Goal: Information Seeking & Learning: Find specific fact

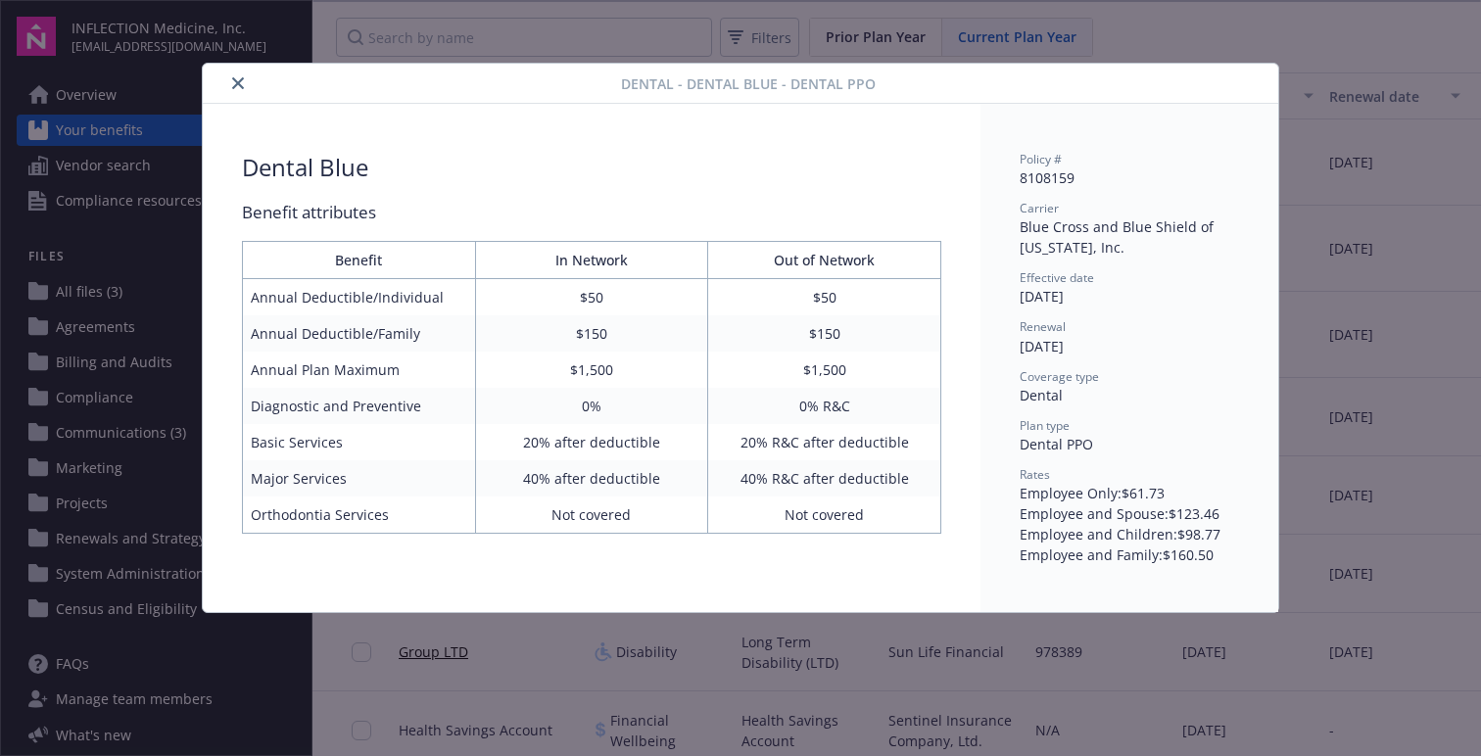
click at [238, 89] on button "close" at bounding box center [238, 84] width 24 height 24
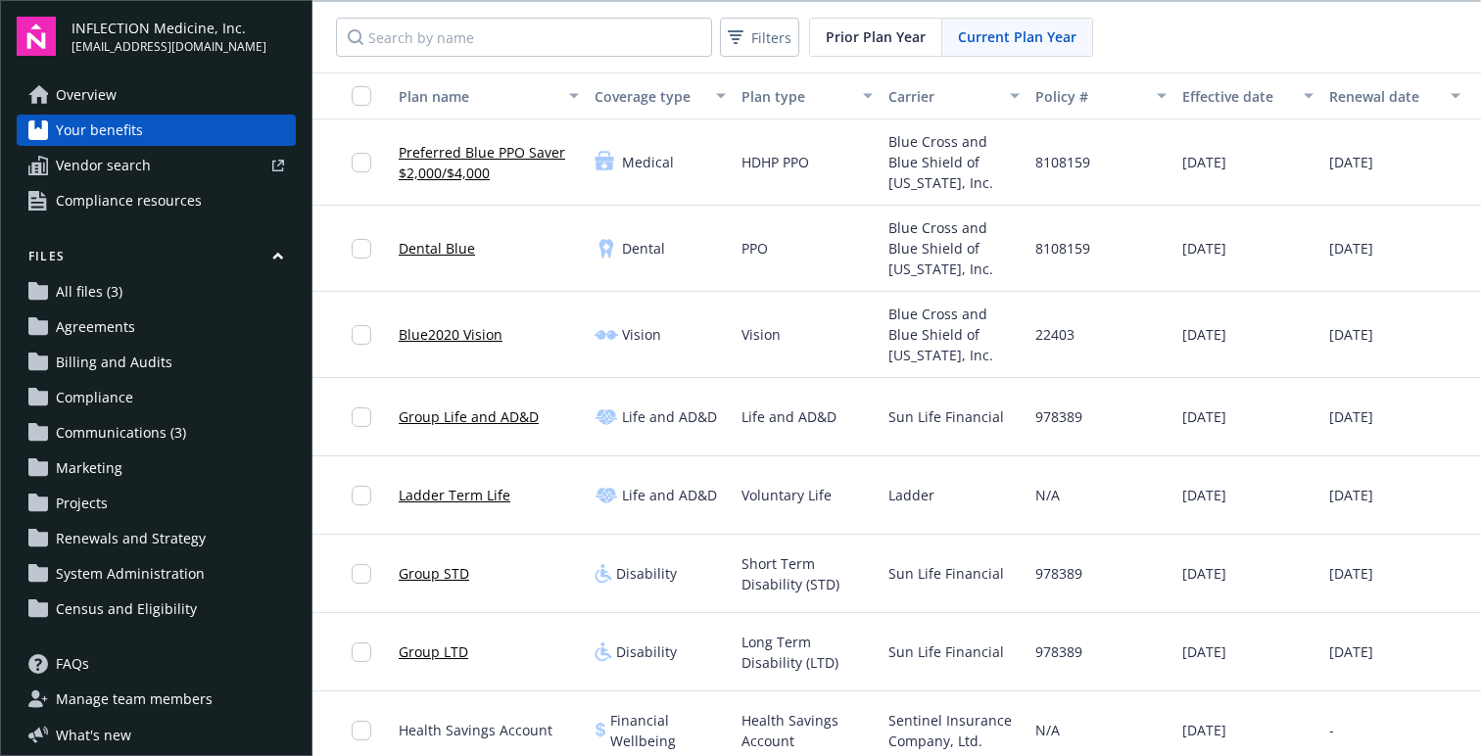
click at [469, 175] on link "Preferred Blue PPO Saver $2,000/$4,000" at bounding box center [489, 162] width 180 height 41
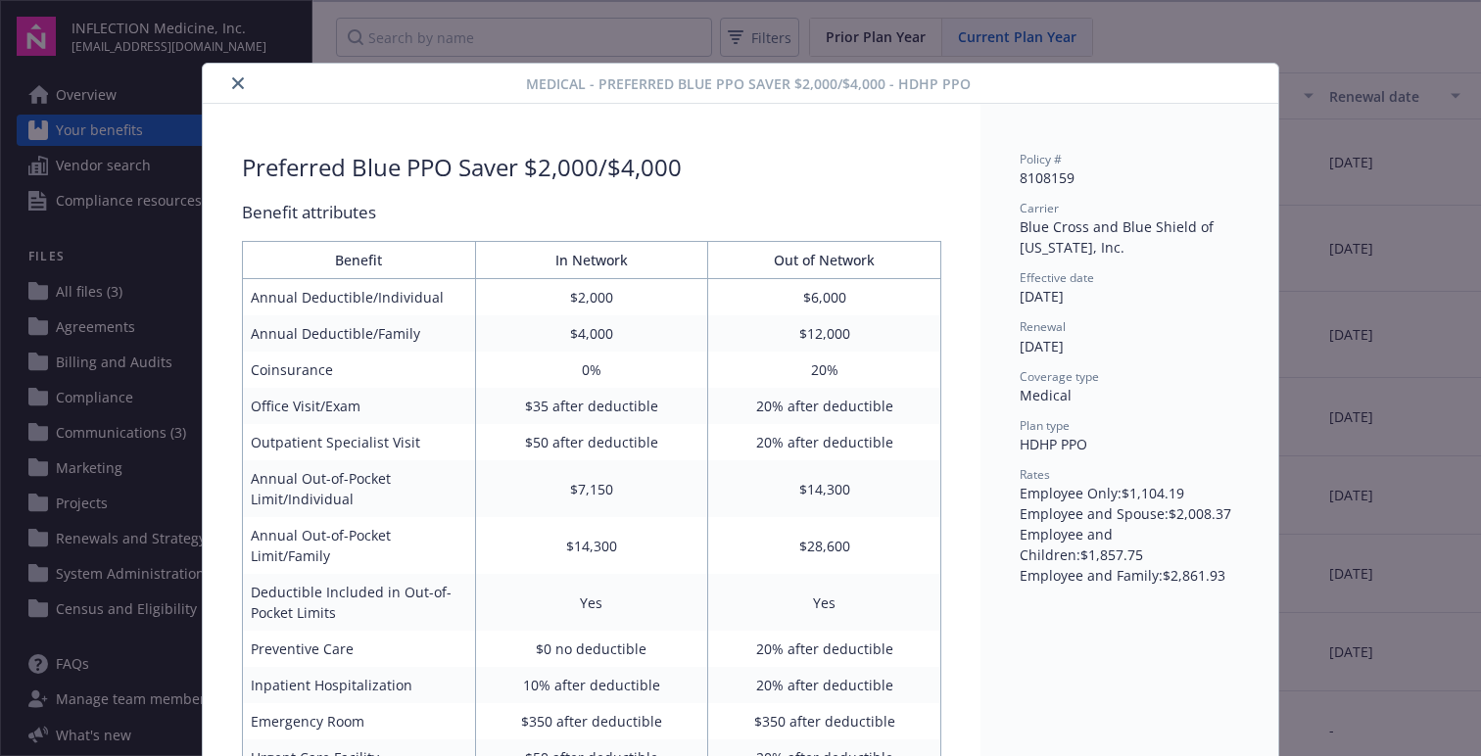
scroll to position [59, 0]
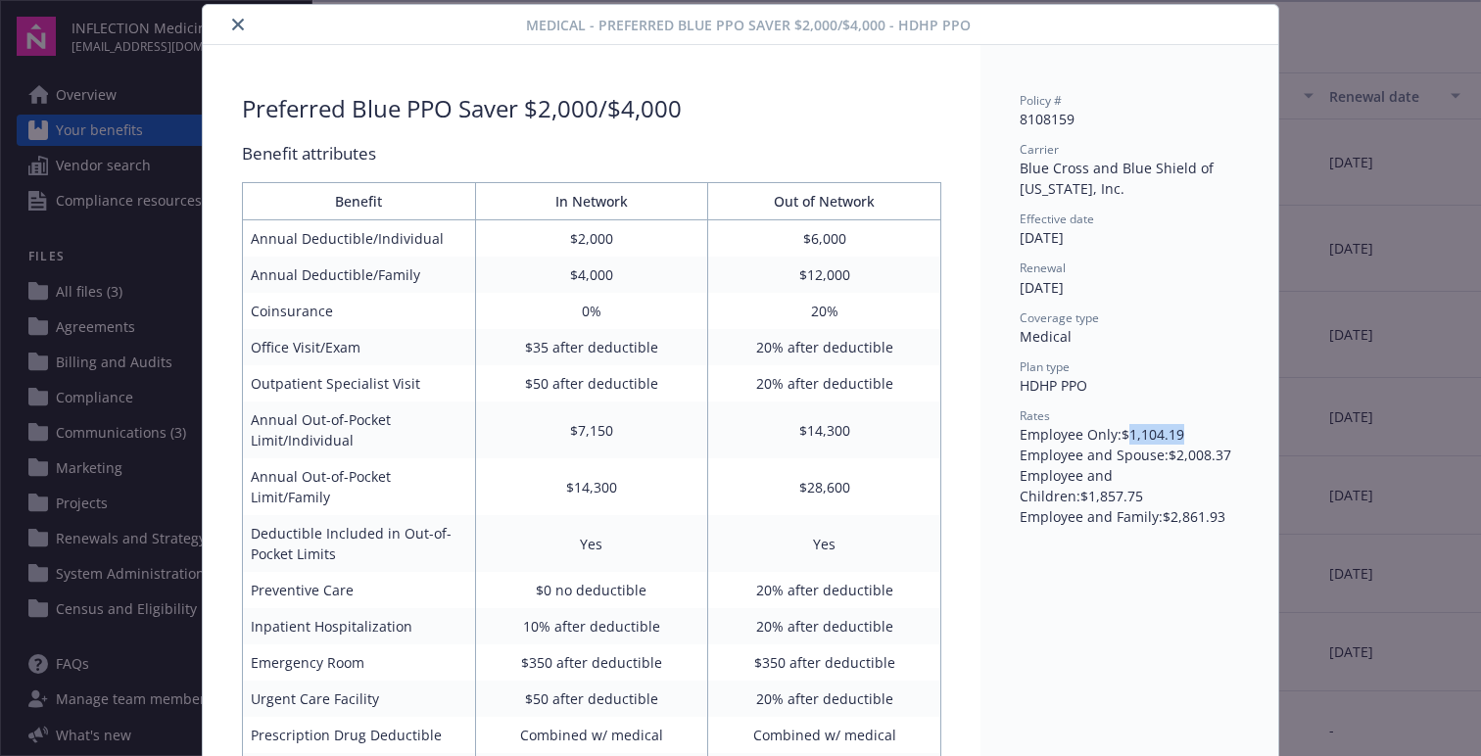
drag, startPoint x: 1185, startPoint y: 436, endPoint x: 1131, endPoint y: 435, distance: 53.9
click at [1131, 435] on div "Employee Only : $1,104.19" at bounding box center [1129, 434] width 219 height 21
copy div "1,104.19"
drag, startPoint x: 1183, startPoint y: 453, endPoint x: 1231, endPoint y: 453, distance: 48.0
click at [1231, 453] on div "Employee and Spouse : $2,008.37" at bounding box center [1129, 455] width 219 height 21
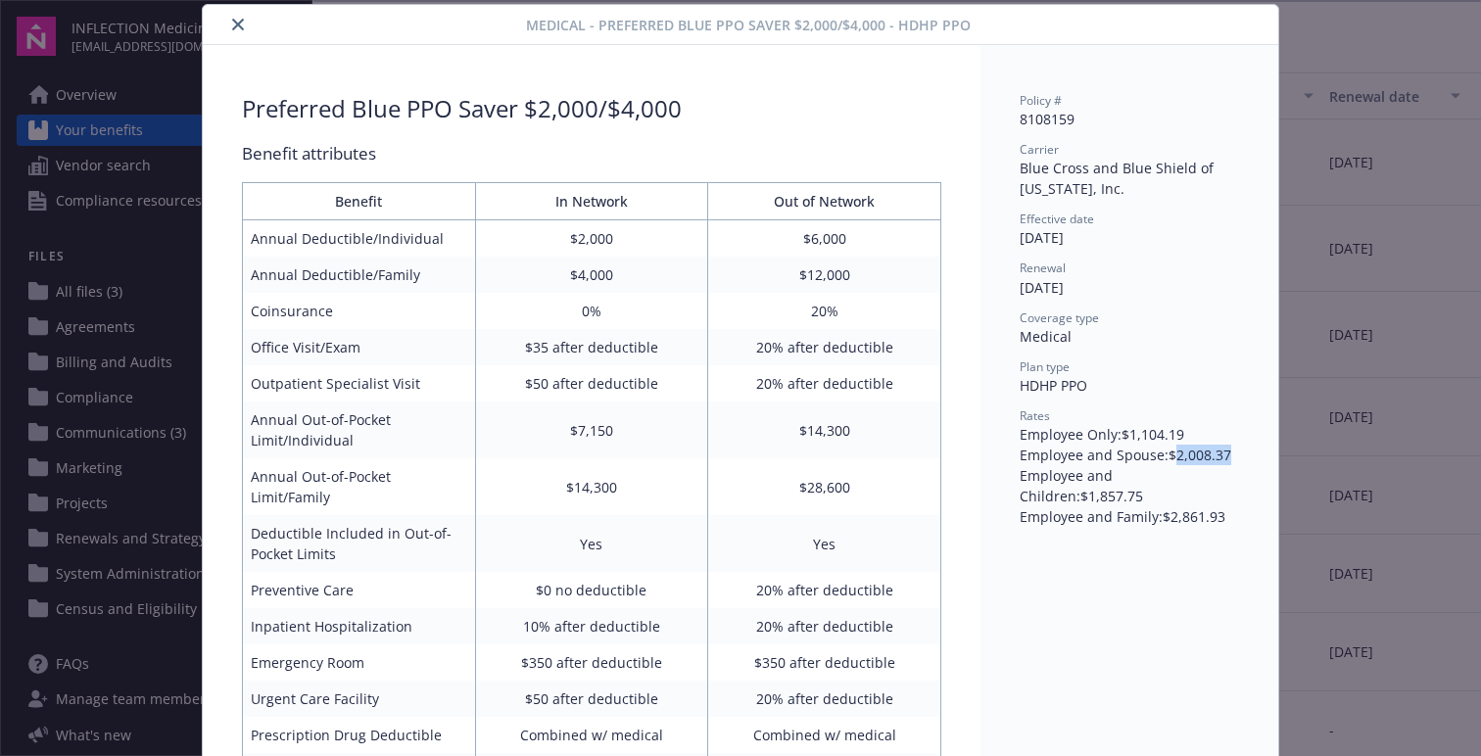
copy div "2,008.37"
drag, startPoint x: 1237, startPoint y: 476, endPoint x: 1182, endPoint y: 476, distance: 54.9
click at [1182, 476] on div "Employee and Children : $1,857.75" at bounding box center [1129, 485] width 219 height 41
copy div "1,857.75"
drag, startPoint x: 1225, startPoint y: 500, endPoint x: 1170, endPoint y: 500, distance: 55.8
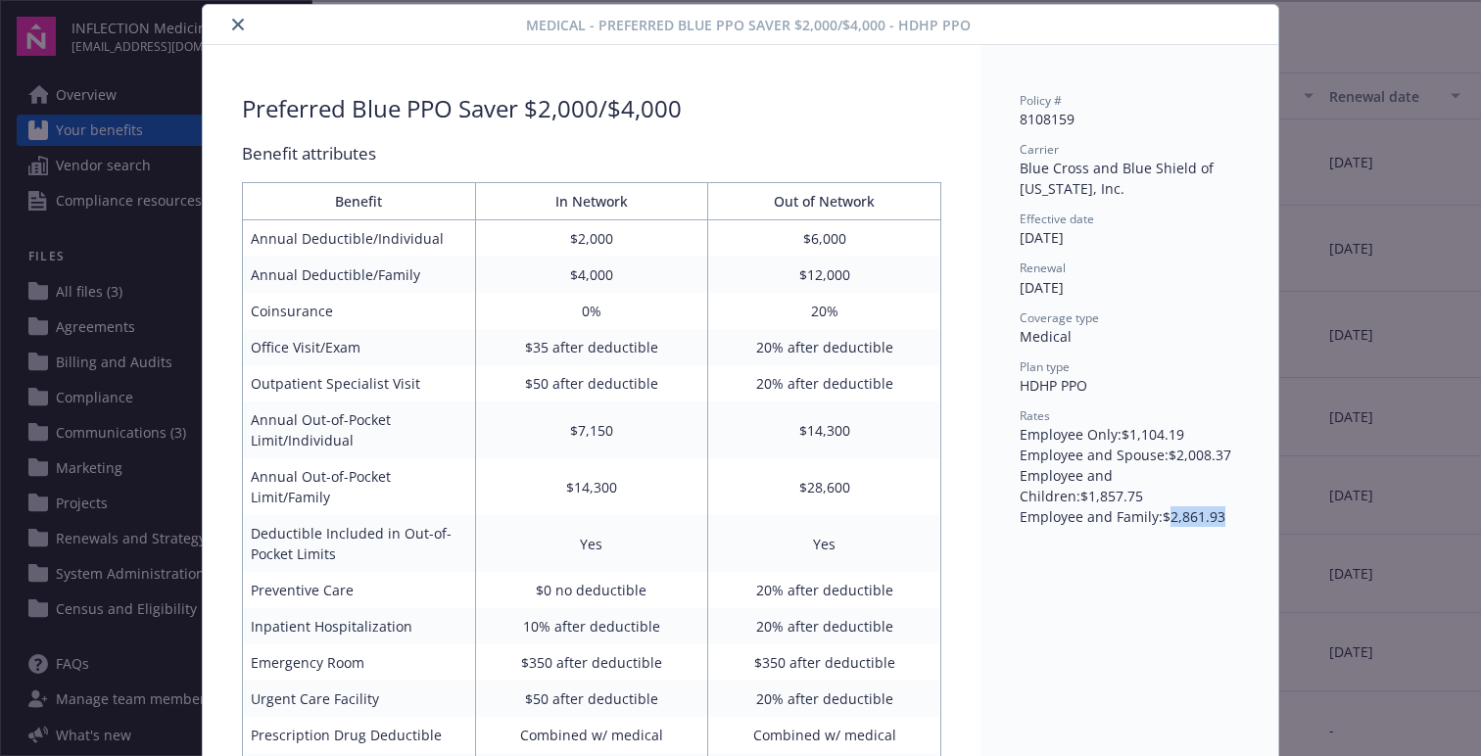
click at [1170, 506] on div "Employee and Family : $2,861.93" at bounding box center [1129, 516] width 219 height 21
copy div "2,861.93"
